Goal: Obtain resource: Obtain resource

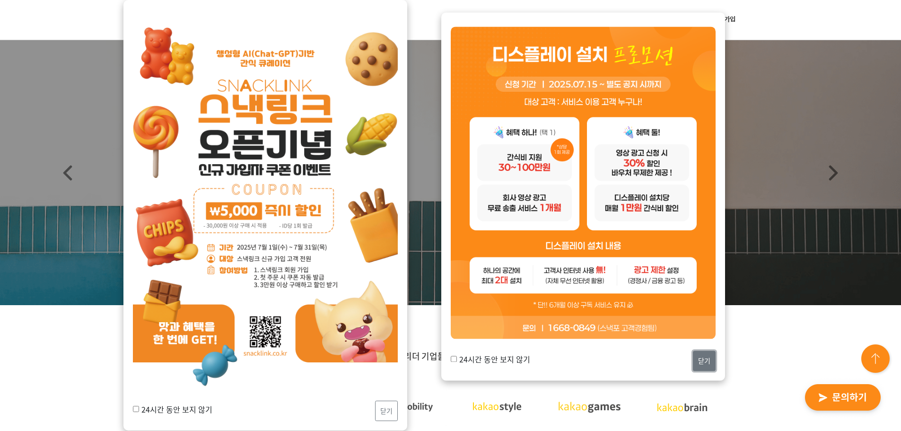
click at [698, 355] on button "닫기" at bounding box center [704, 361] width 23 height 20
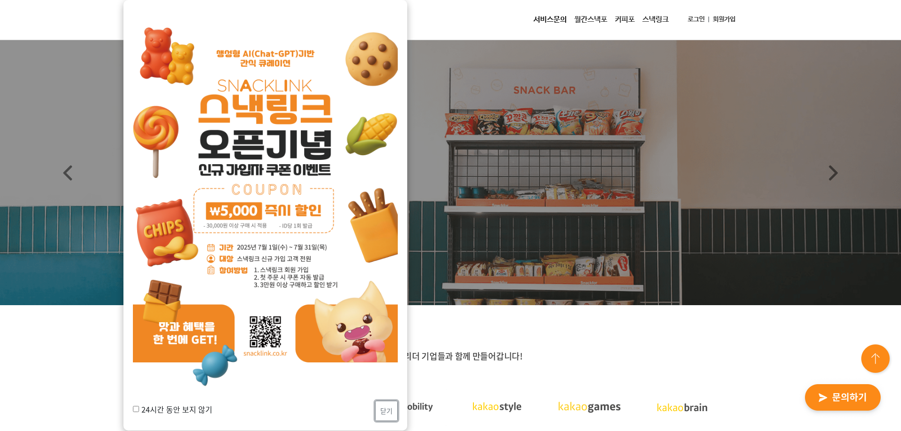
click at [391, 404] on button "닫기" at bounding box center [386, 410] width 23 height 20
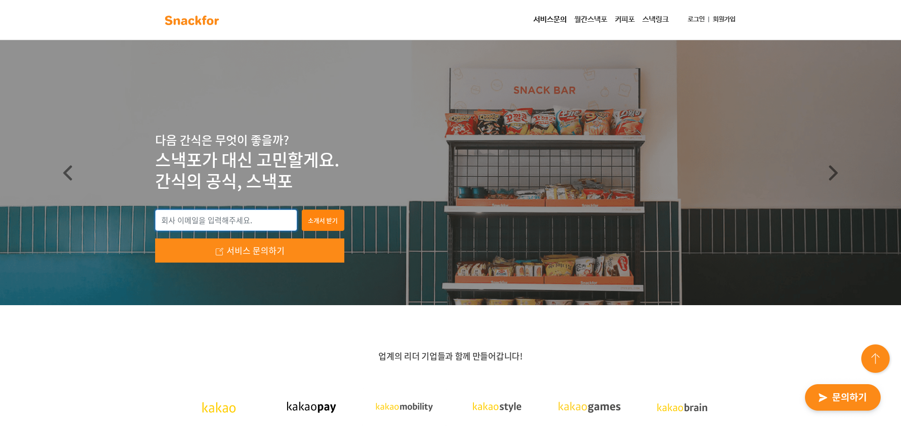
click at [230, 220] on input "email" at bounding box center [226, 220] width 142 height 22
type input "[EMAIL_ADDRESS][DOMAIN_NAME]"
click at [312, 222] on button "소개서 받기" at bounding box center [323, 220] width 43 height 22
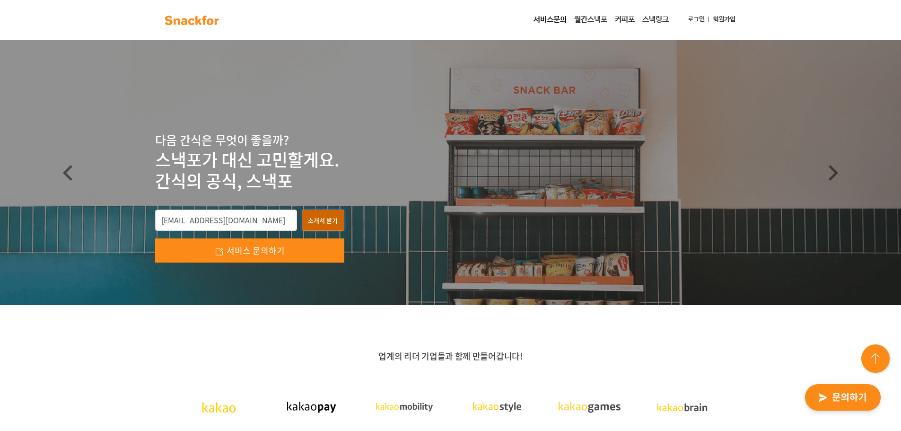
type input "[EMAIL_ADDRESS][DOMAIN_NAME]"
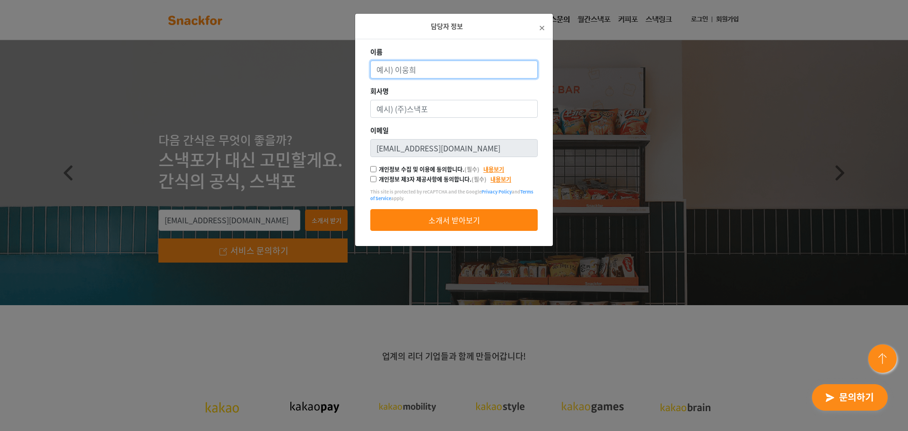
click at [399, 72] on input "이름" at bounding box center [453, 70] width 167 height 18
type input "c"
type input "[PERSON_NAME]"
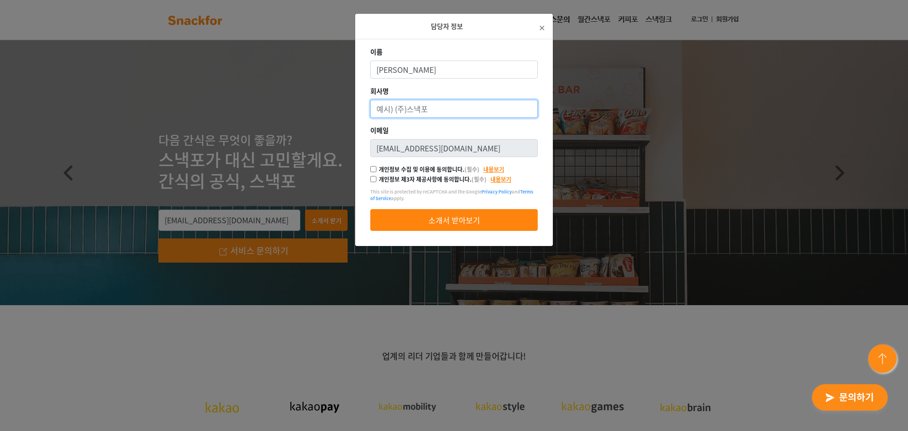
click at [423, 104] on input "회사명" at bounding box center [453, 109] width 167 height 18
type input "인[PERSON_NAME]"
click at [373, 169] on input "개인정보 수집 및 이용에 동의합니다. (필수)" at bounding box center [373, 169] width 6 height 6
checkbox input "true"
click at [373, 181] on input "개인정보 제3자 제공사항에 동의합니다. (필수)" at bounding box center [373, 179] width 6 height 6
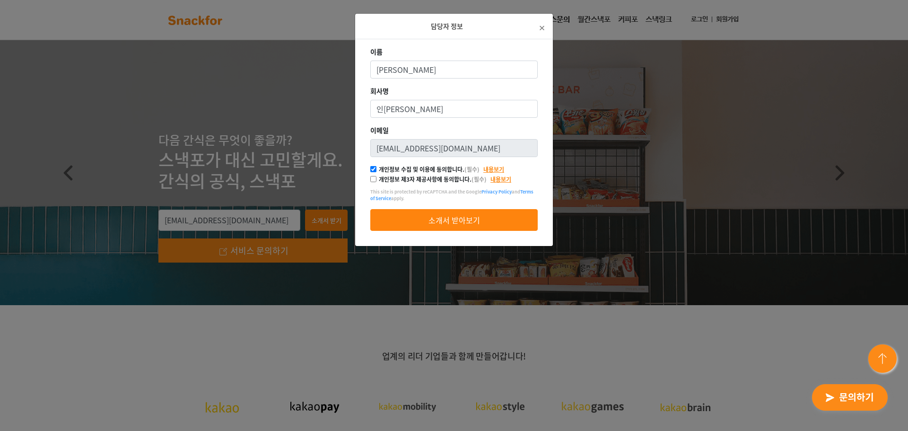
checkbox input "true"
click at [417, 215] on button "소개서 받아보기" at bounding box center [453, 220] width 167 height 22
